Goal: Information Seeking & Learning: Learn about a topic

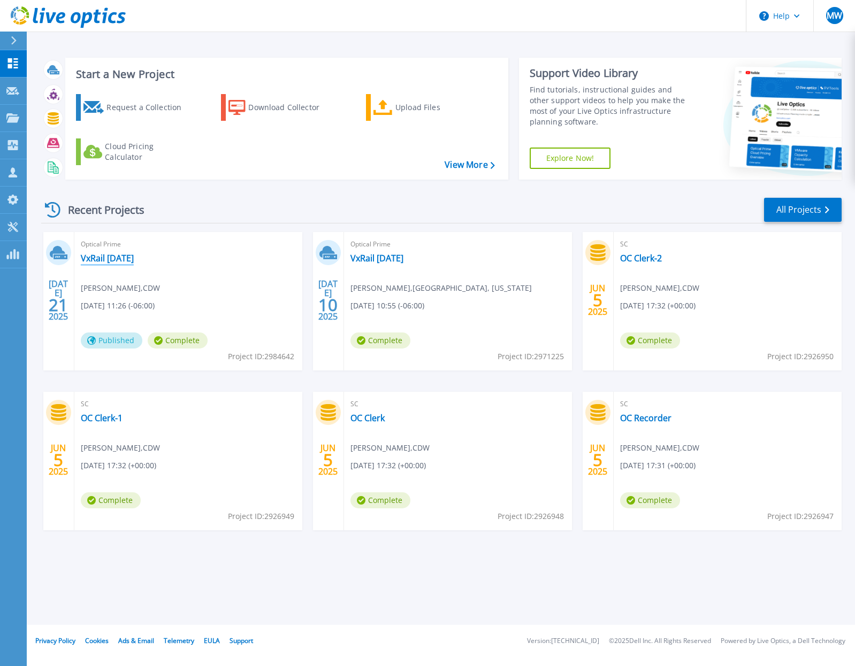
click at [109, 257] on link "VxRail 7-10-25" at bounding box center [107, 258] width 53 height 11
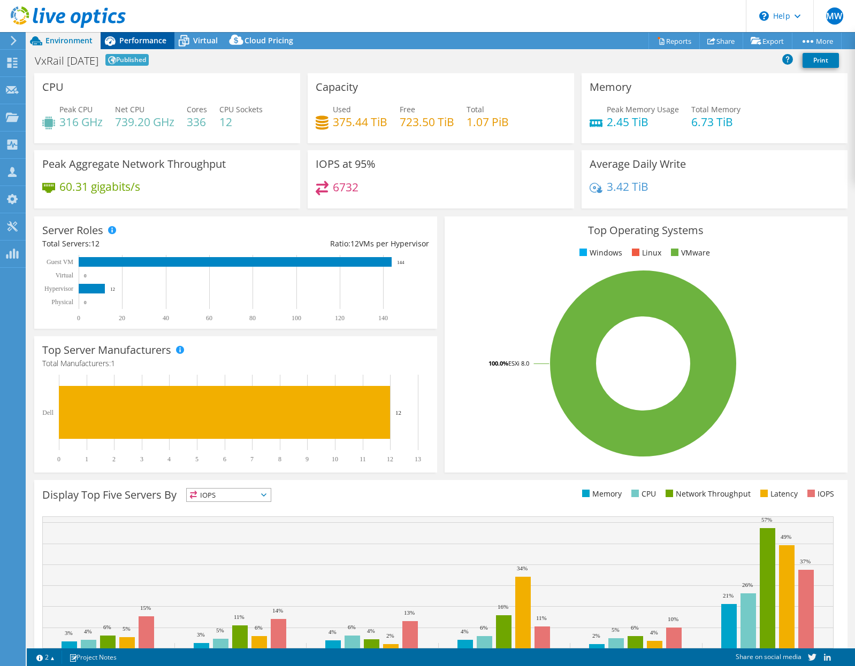
click at [142, 46] on div "Performance" at bounding box center [138, 40] width 74 height 17
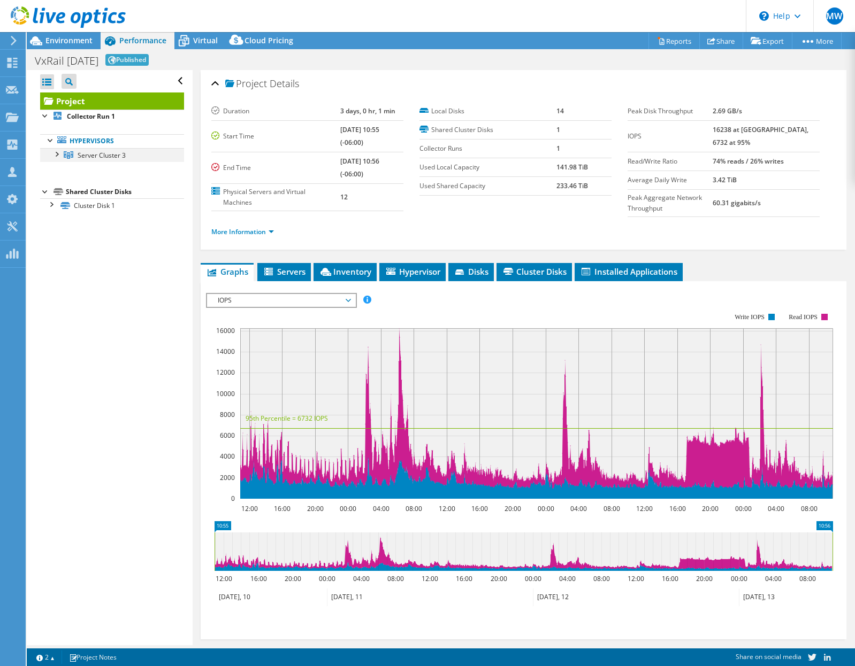
click at [54, 153] on div at bounding box center [56, 153] width 11 height 11
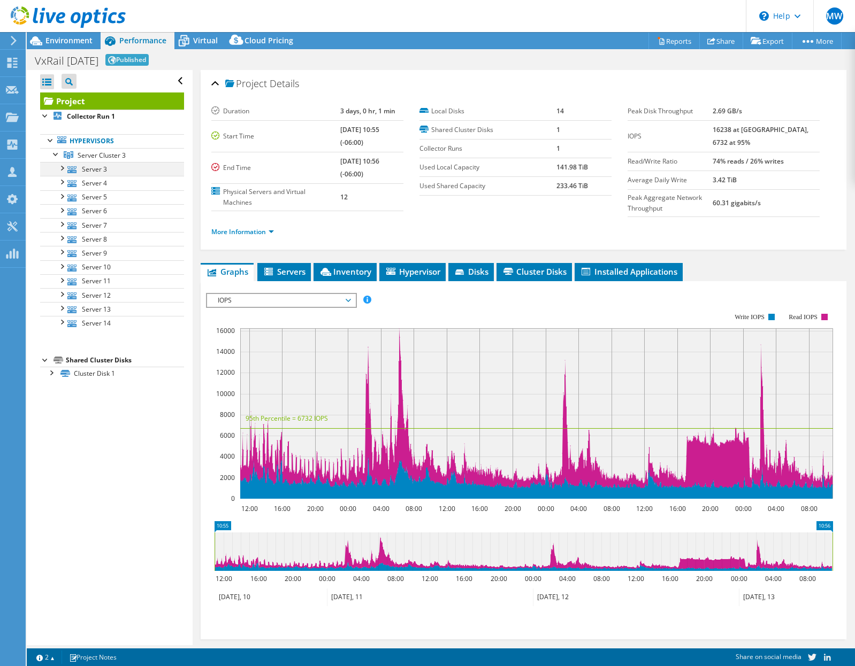
click at [63, 170] on div at bounding box center [61, 167] width 11 height 11
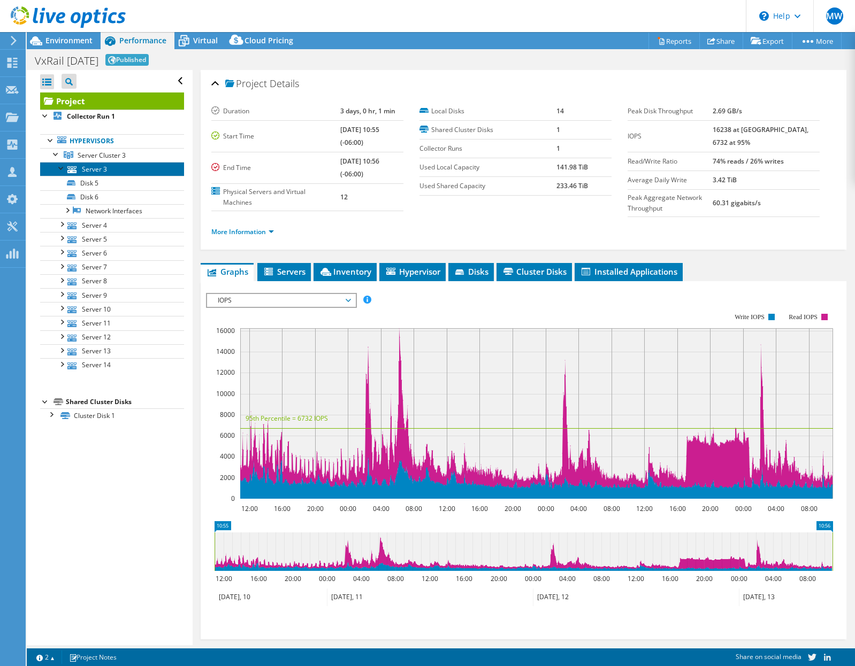
click at [84, 170] on link "Server 3" at bounding box center [112, 169] width 144 height 14
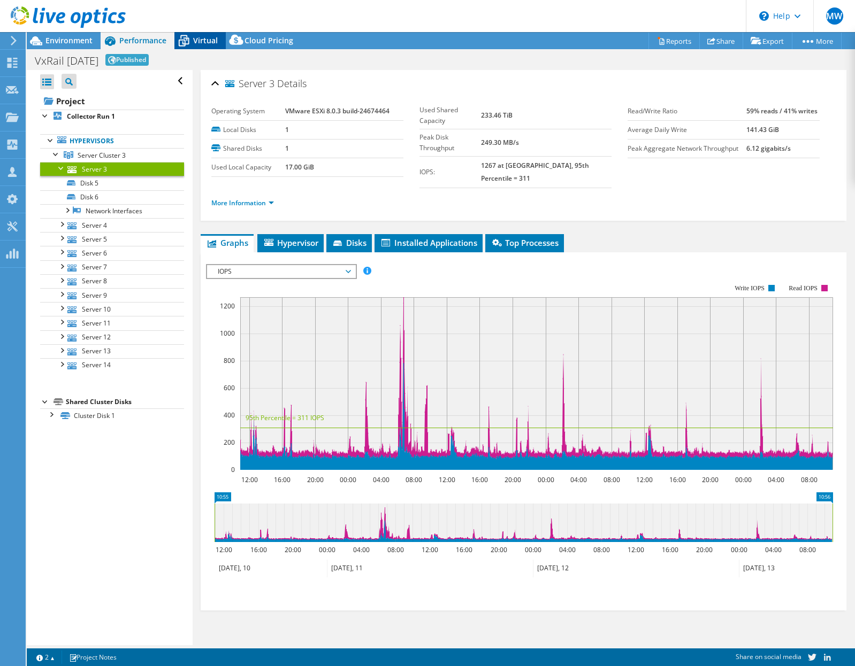
click at [213, 45] on div "Virtual" at bounding box center [199, 40] width 51 height 17
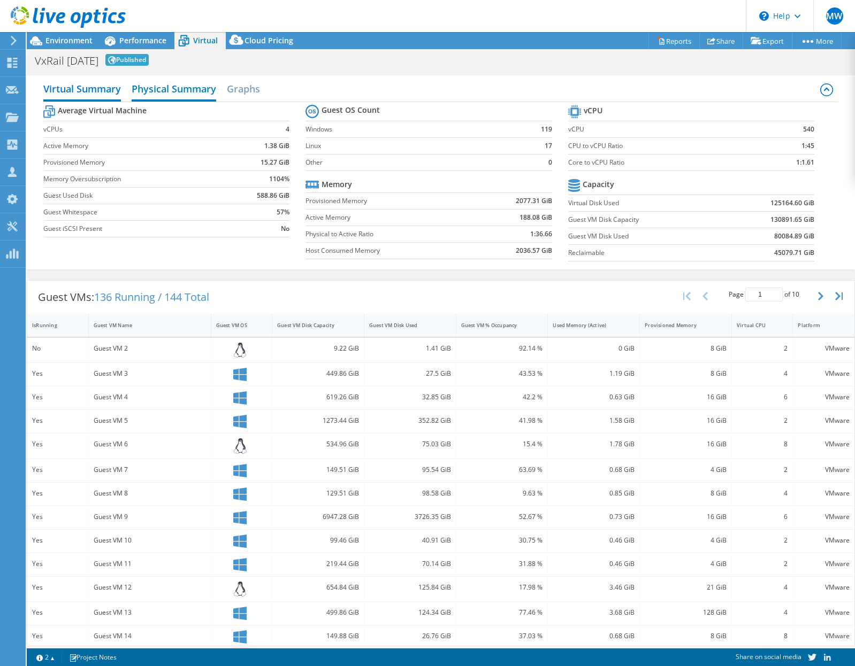
click at [184, 93] on h2 "Physical Summary" at bounding box center [174, 90] width 85 height 24
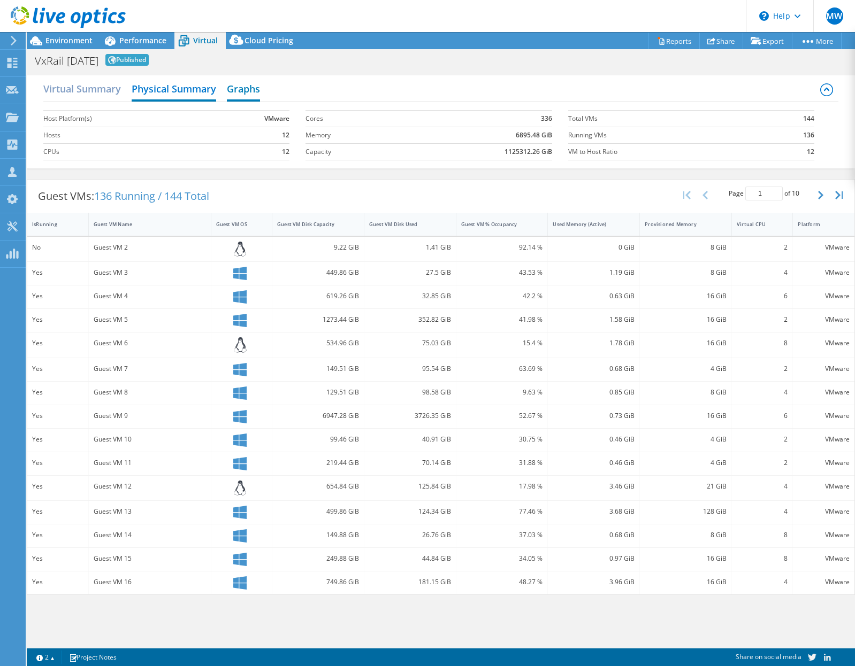
click at [240, 88] on h2 "Graphs" at bounding box center [243, 90] width 33 height 24
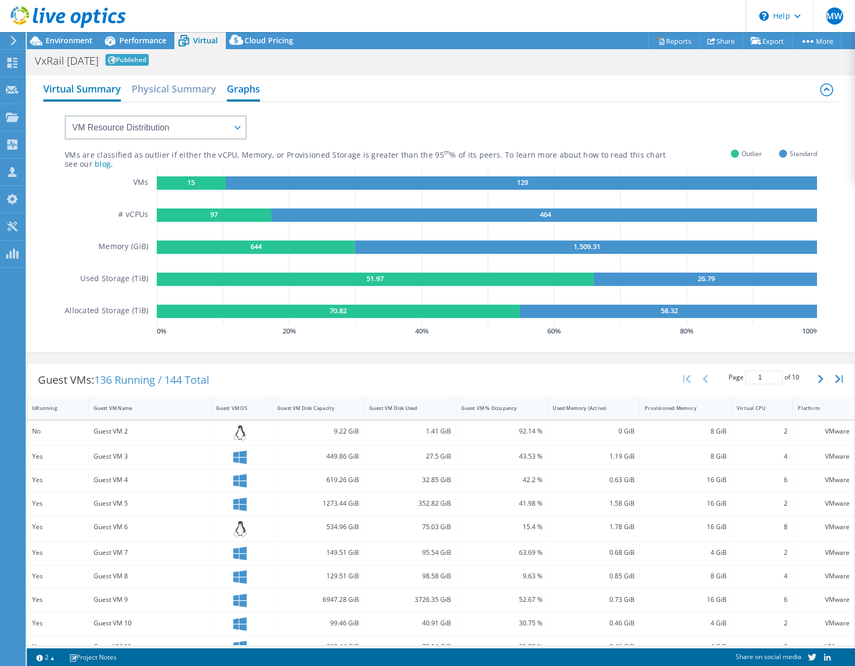
click at [116, 90] on h2 "Virtual Summary" at bounding box center [82, 90] width 78 height 24
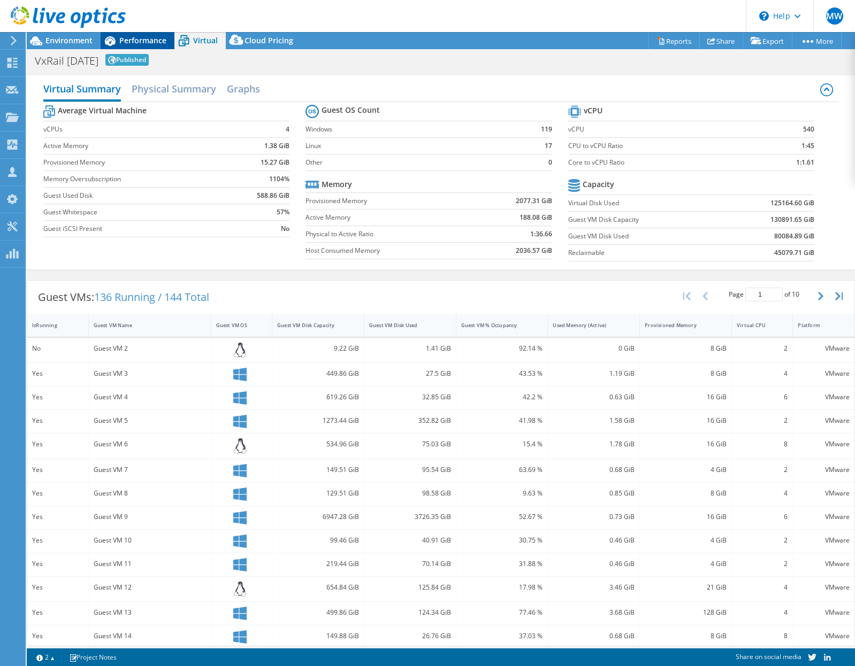
click at [136, 43] on span "Performance" at bounding box center [142, 40] width 47 height 10
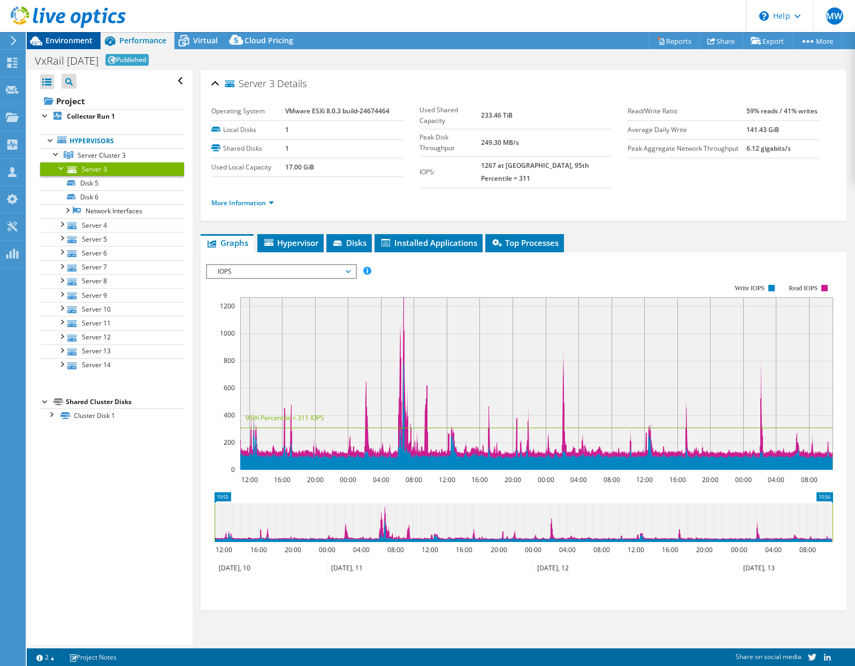
click at [82, 41] on span "Environment" at bounding box center [68, 40] width 47 height 10
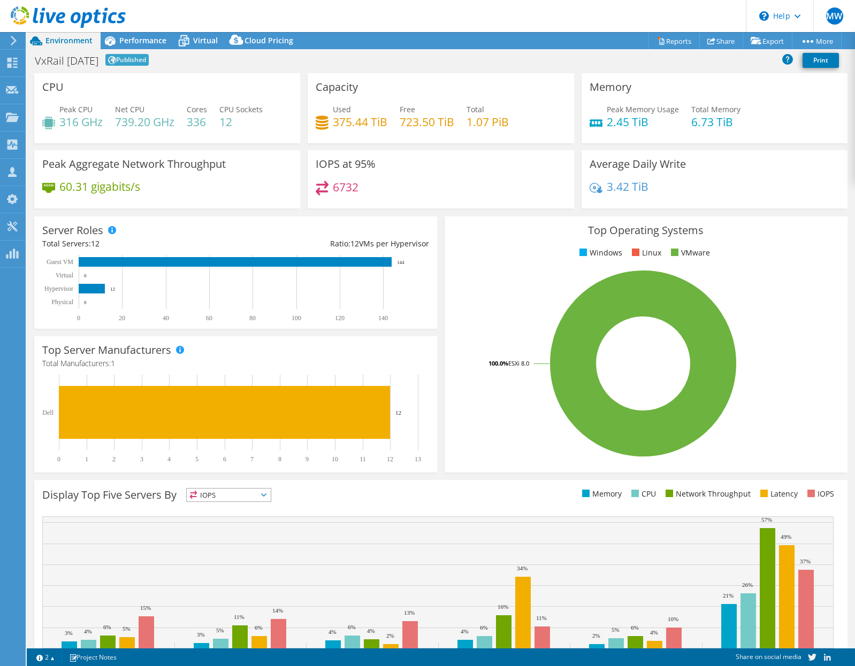
click at [16, 43] on icon at bounding box center [14, 41] width 8 height 10
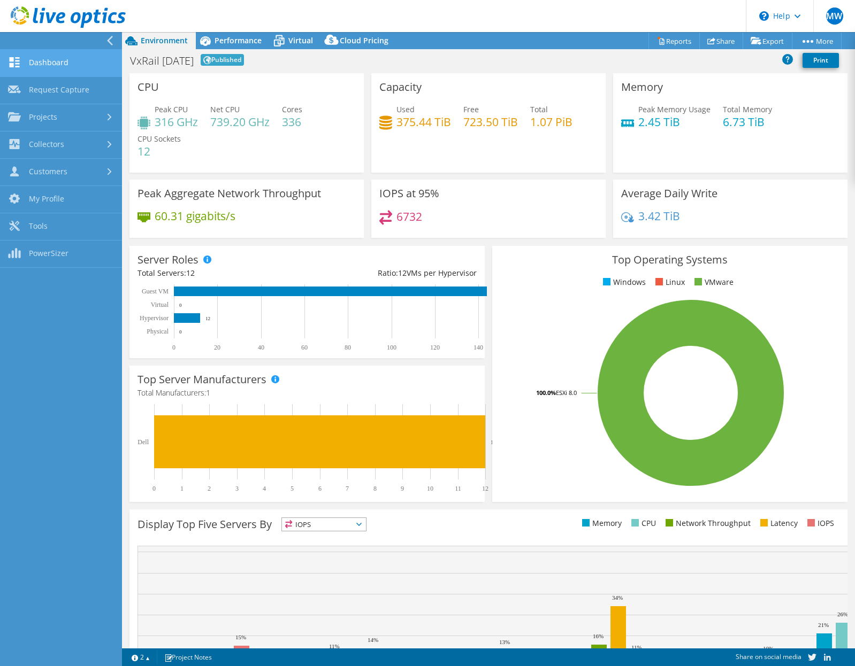
click at [52, 67] on link "Dashboard" at bounding box center [61, 63] width 122 height 27
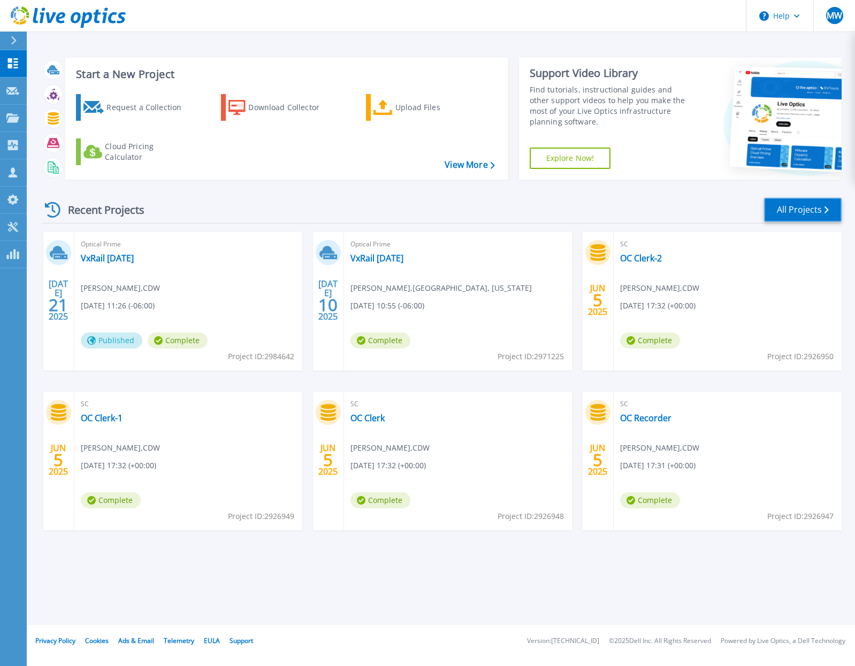
click at [781, 210] on link "All Projects" at bounding box center [803, 210] width 78 height 24
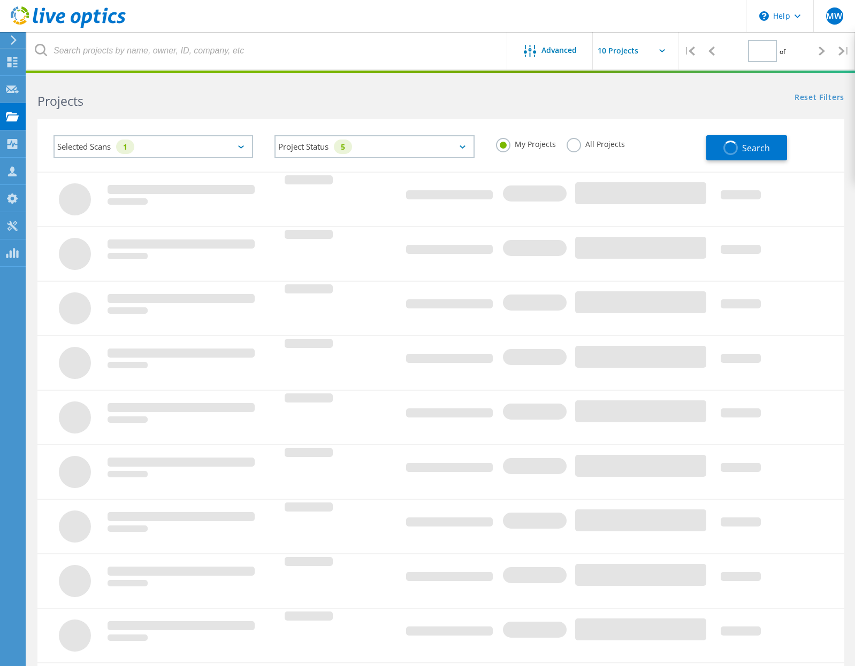
type input "1"
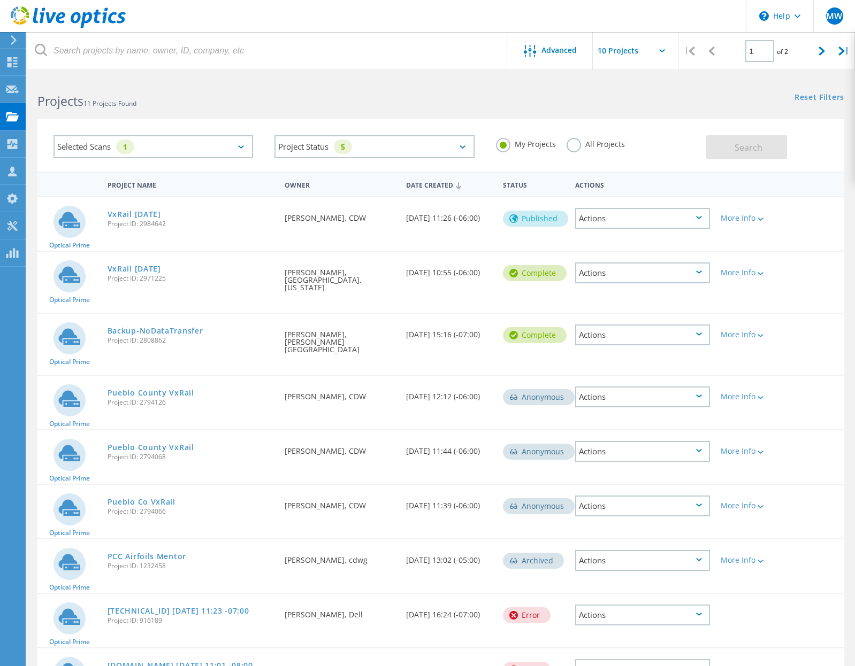
click at [669, 221] on div "Actions" at bounding box center [642, 218] width 134 height 21
click at [811, 187] on div "Project Name Owner Date Created Status Actions" at bounding box center [440, 184] width 807 height 25
